Goal: Find specific page/section: Find specific page/section

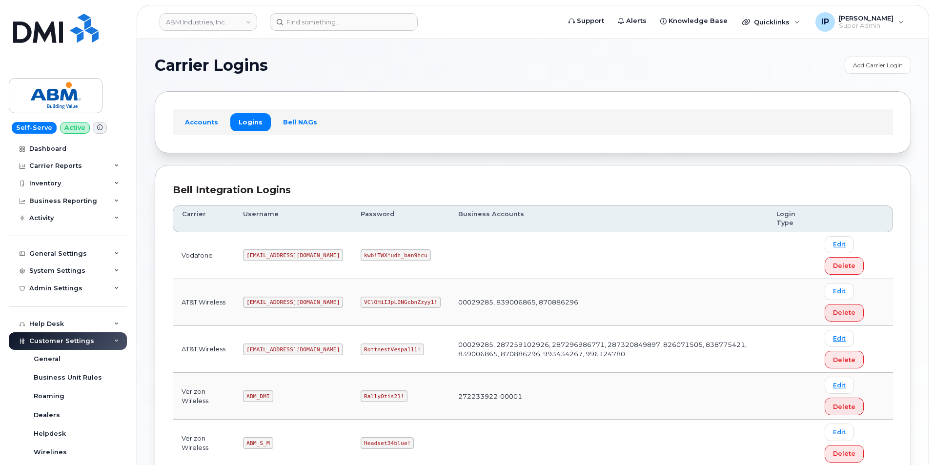
scroll to position [129, 0]
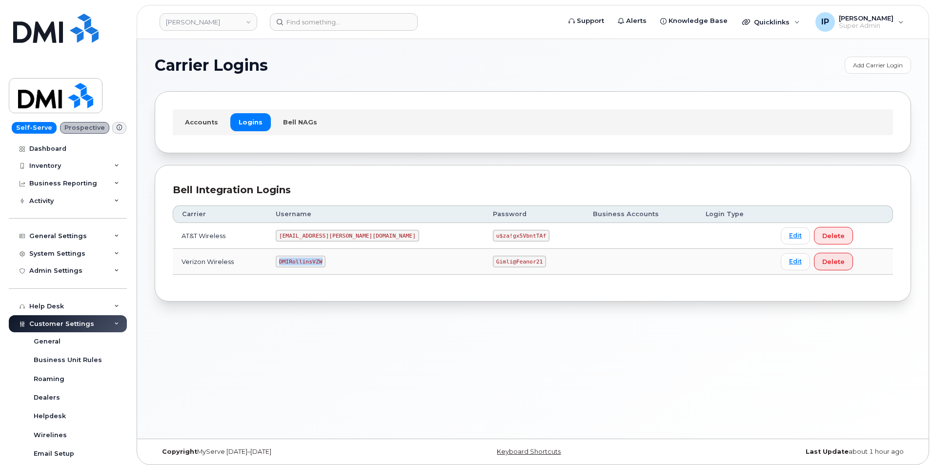
drag, startPoint x: 338, startPoint y: 257, endPoint x: 294, endPoint y: 257, distance: 43.9
click at [294, 257] on code "DMIRollinsVZW" at bounding box center [301, 262] width 50 height 12
copy code "DMIRollinsVZW"
drag, startPoint x: 481, startPoint y: 261, endPoint x: 435, endPoint y: 260, distance: 45.9
click at [493, 260] on code "Gimli@Feanor21" at bounding box center [519, 262] width 53 height 12
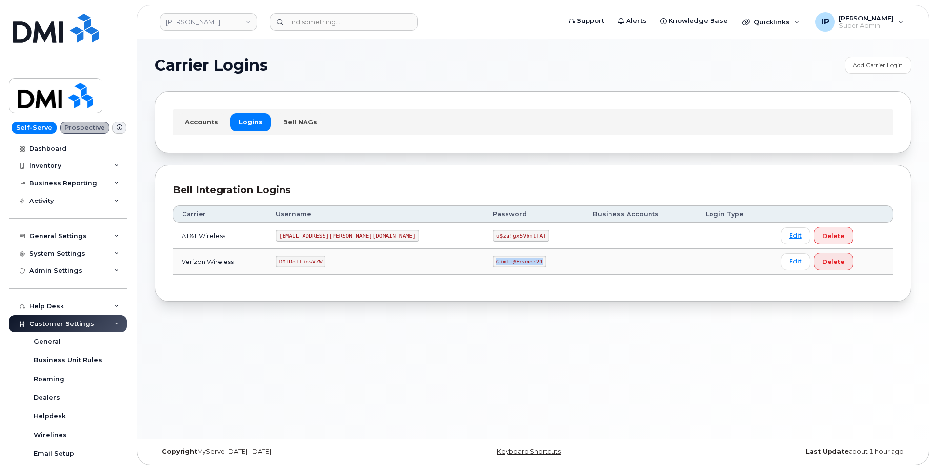
copy code "Gimli@Feanor21"
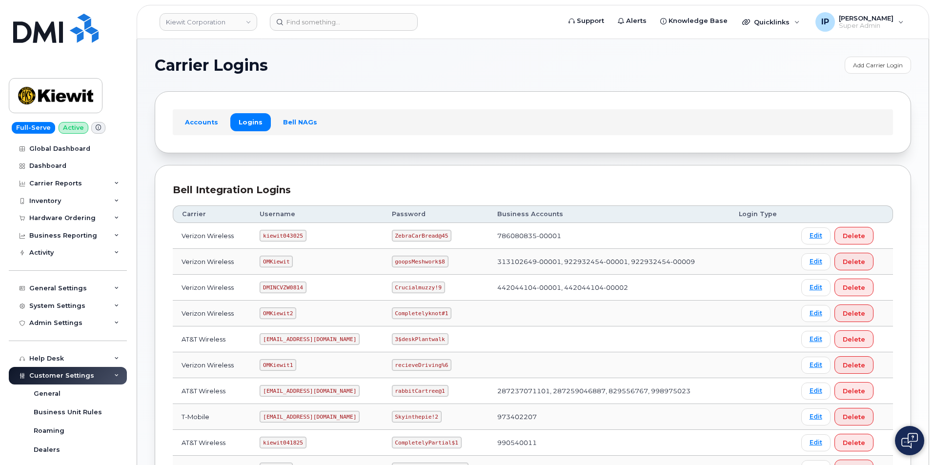
scroll to position [146, 0]
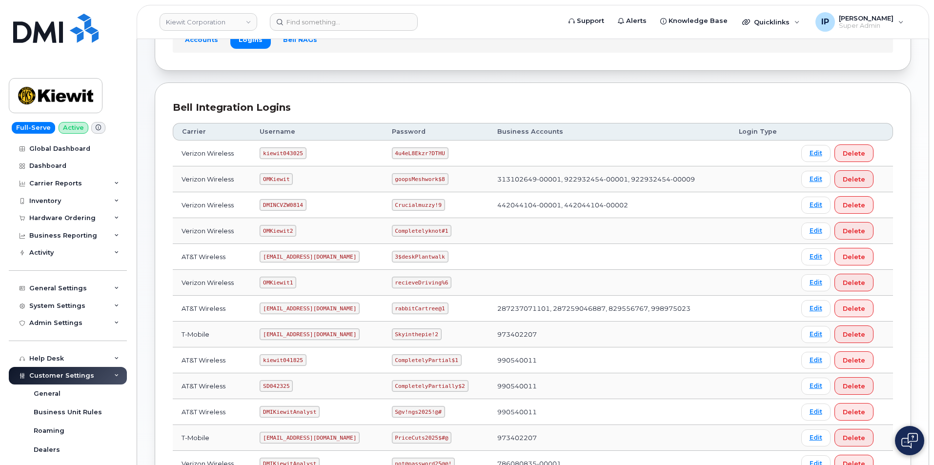
scroll to position [98, 0]
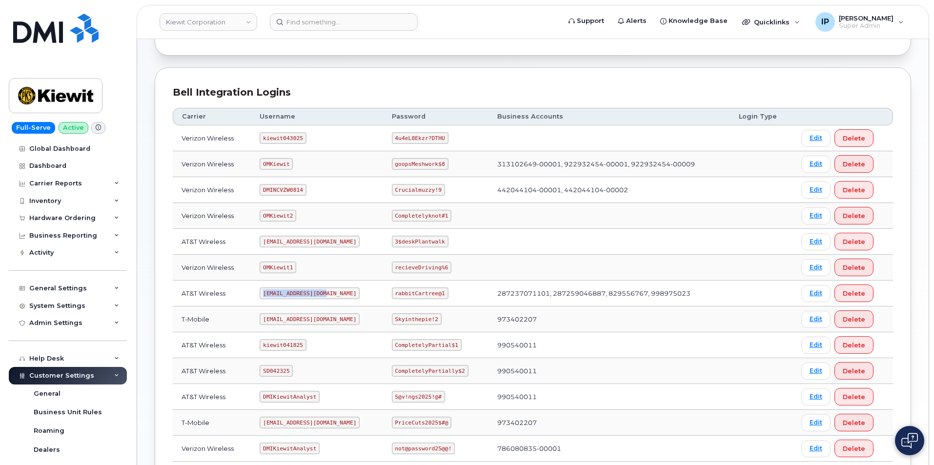
drag, startPoint x: 324, startPoint y: 291, endPoint x: 264, endPoint y: 292, distance: 60.0
click at [264, 291] on code "ms-kiewit@dminc.com" at bounding box center [310, 293] width 100 height 12
copy code "ms-kiewit@dminc.com"
click at [440, 290] on code "rabbitCartree@1" at bounding box center [420, 293] width 57 height 12
drag, startPoint x: 440, startPoint y: 292, endPoint x: 393, endPoint y: 290, distance: 46.9
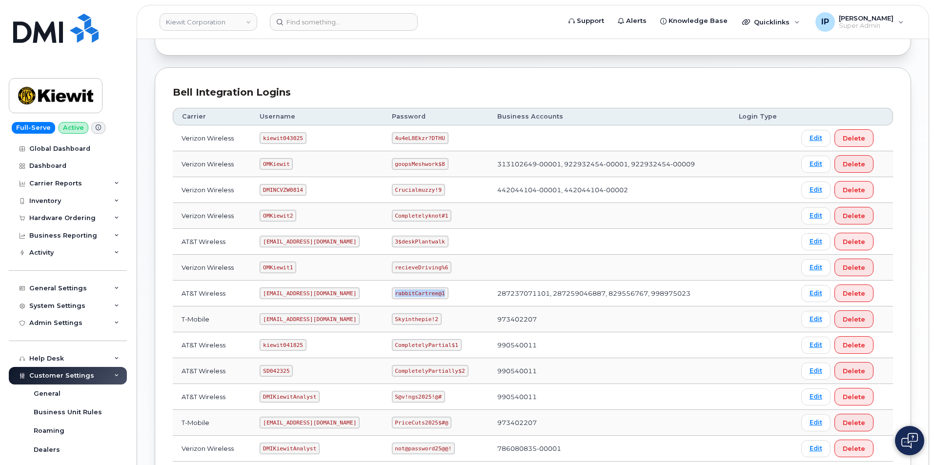
click at [393, 290] on code "rabbitCartree@1" at bounding box center [420, 293] width 57 height 12
copy code "rabbitCartree@1"
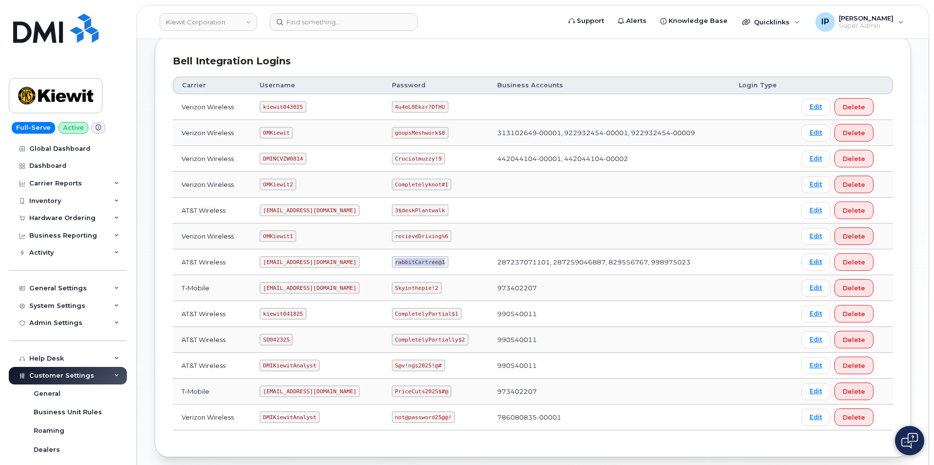
scroll to position [146, 0]
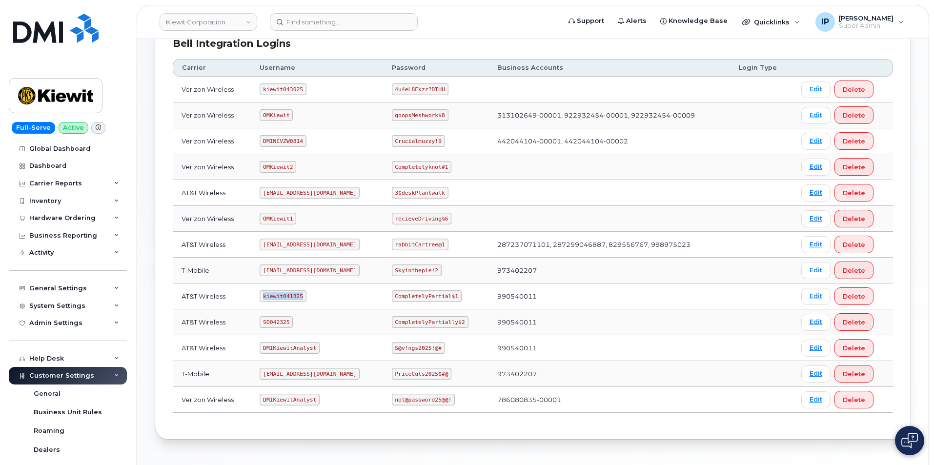
drag, startPoint x: 303, startPoint y: 292, endPoint x: 258, endPoint y: 292, distance: 44.4
click at [258, 292] on td "kiewit041825" at bounding box center [317, 297] width 132 height 26
copy code "kiewit041825"
drag, startPoint x: 453, startPoint y: 295, endPoint x: 395, endPoint y: 291, distance: 58.7
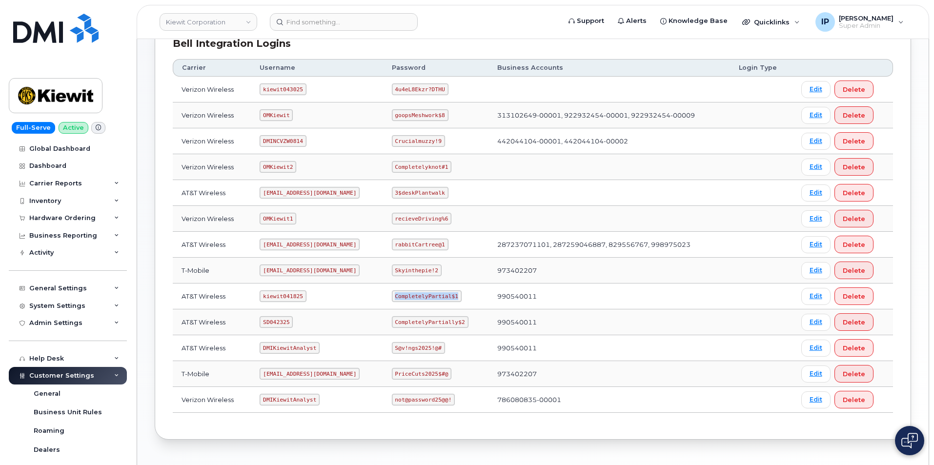
click at [395, 291] on code "CompletelyPartial$1" at bounding box center [427, 296] width 70 height 12
copy code "CompletelyPartial$1"
drag, startPoint x: 299, startPoint y: 88, endPoint x: 265, endPoint y: 90, distance: 33.2
click at [265, 90] on code "kiewit043025" at bounding box center [283, 89] width 46 height 12
copy code "kiewit043025"
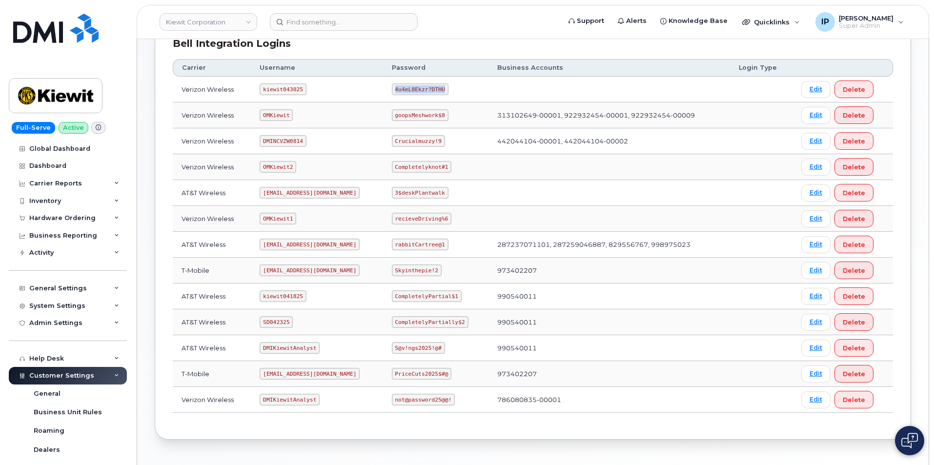
drag, startPoint x: 444, startPoint y: 88, endPoint x: 393, endPoint y: 87, distance: 50.8
click at [393, 87] on code "4u4eL8Ekzr?DTHU" at bounding box center [420, 89] width 57 height 12
copy code "4u4eL8Ekzr?DTHU"
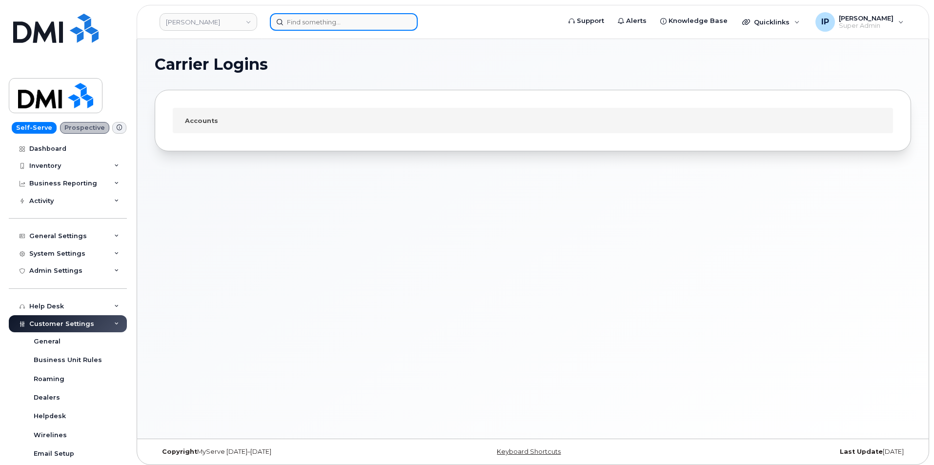
click at [332, 20] on input at bounding box center [344, 22] width 148 height 18
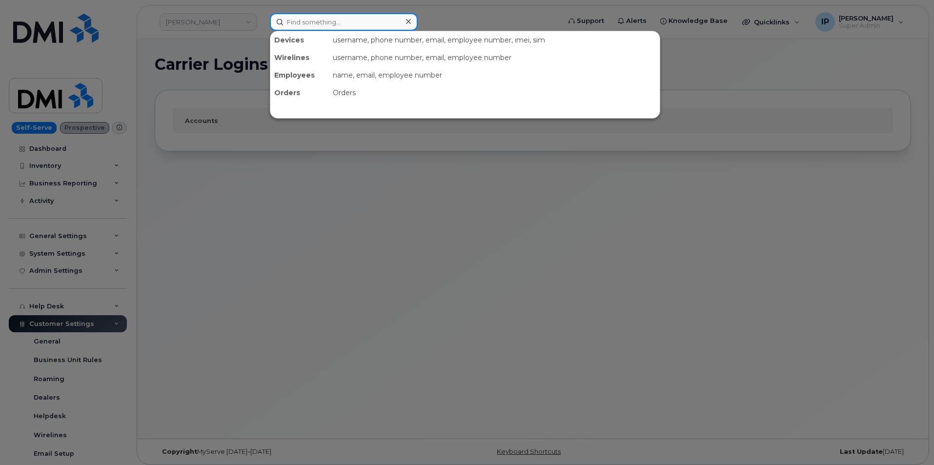
paste input "214-897-9358"
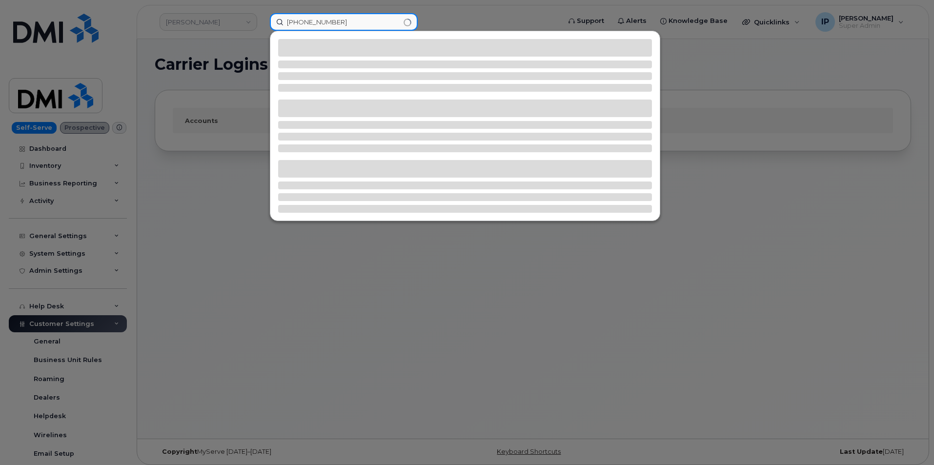
type input "214-897-9358"
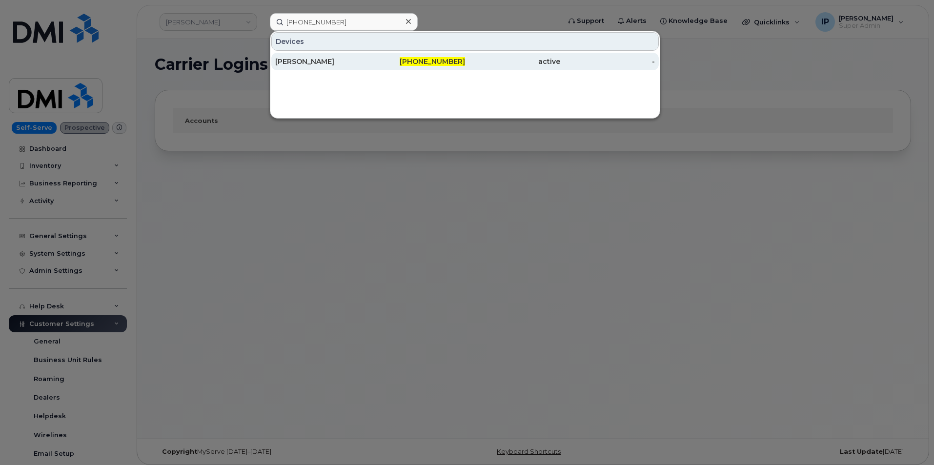
click at [353, 63] on div "Edward Walch" at bounding box center [322, 62] width 95 height 10
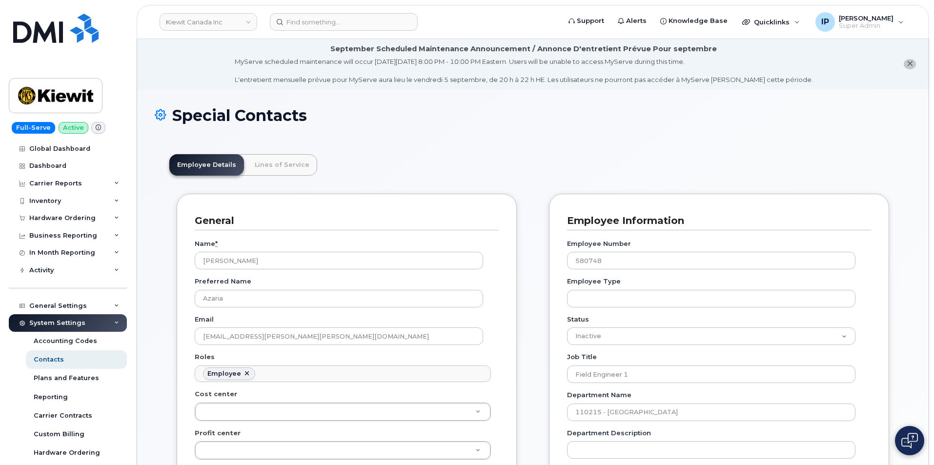
scroll to position [29, 0]
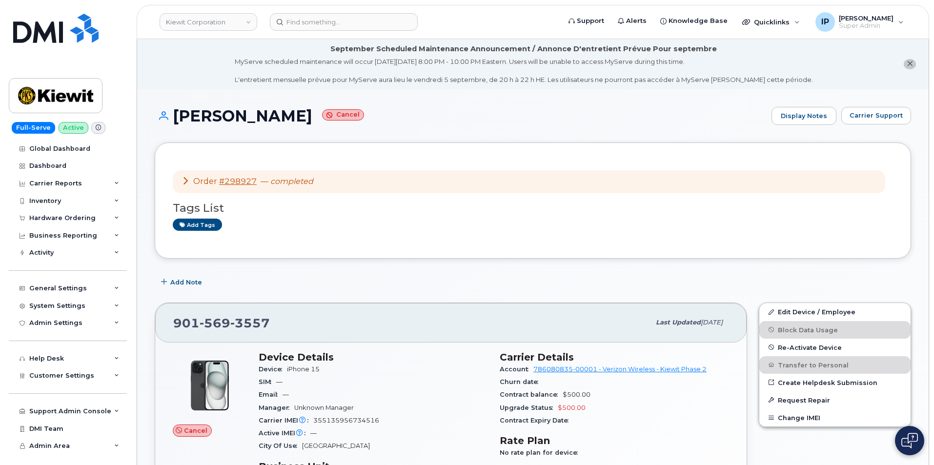
scroll to position [244, 0]
